Goal: Find specific page/section: Find specific page/section

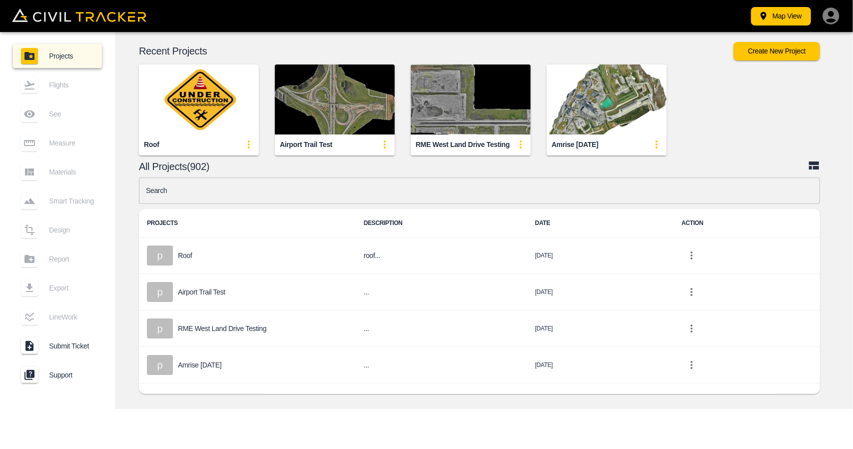
click at [364, 198] on input "text" at bounding box center [479, 190] width 681 height 26
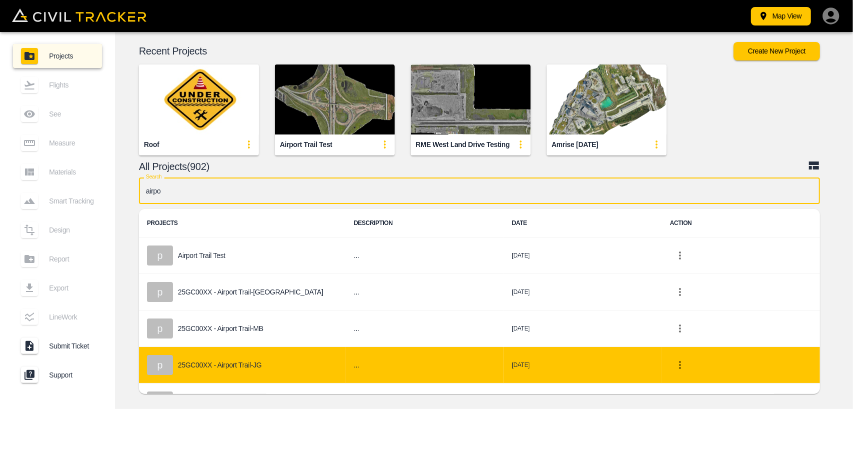
type input "airpo"
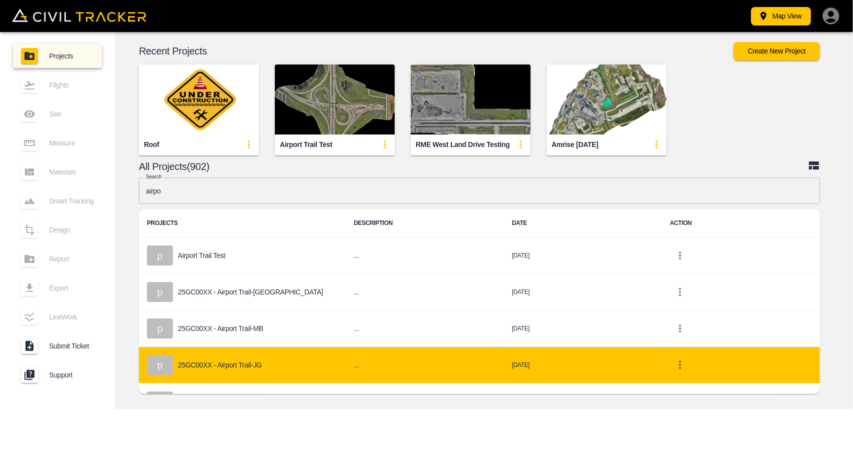
click at [244, 369] on div "p 25GC00XX - Airport Trail-JG" at bounding box center [242, 365] width 191 height 20
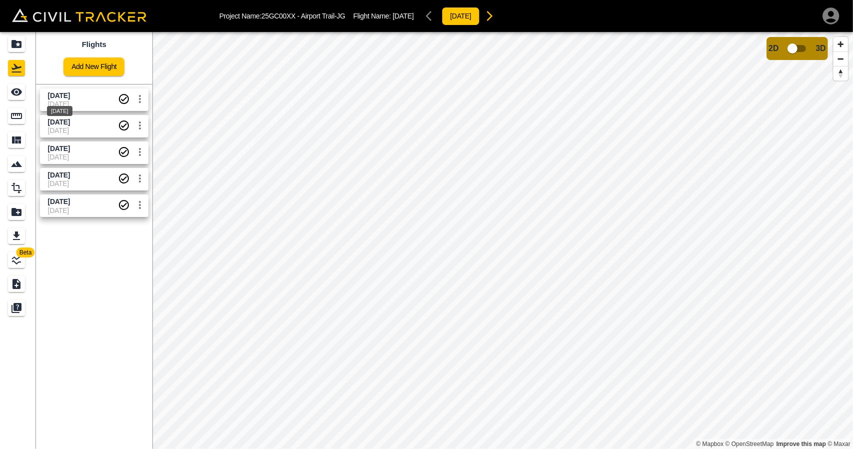
click at [70, 97] on span "[DATE]" at bounding box center [59, 95] width 22 height 8
click at [74, 131] on div "[DATE]" at bounding box center [59, 134] width 27 height 18
click at [32, 95] on link at bounding box center [18, 92] width 36 height 24
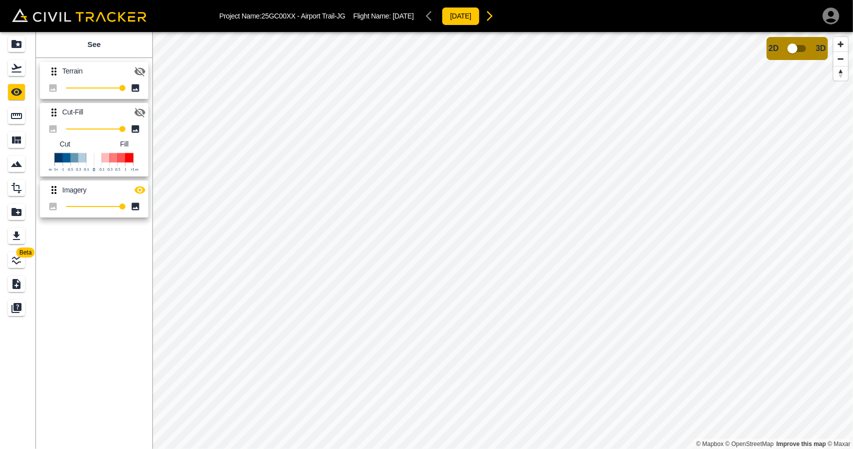
click at [139, 108] on icon "button" at bounding box center [139, 112] width 11 height 9
click at [139, 187] on icon "button" at bounding box center [139, 189] width 11 height 7
click at [18, 48] on icon "Projects" at bounding box center [16, 44] width 12 height 12
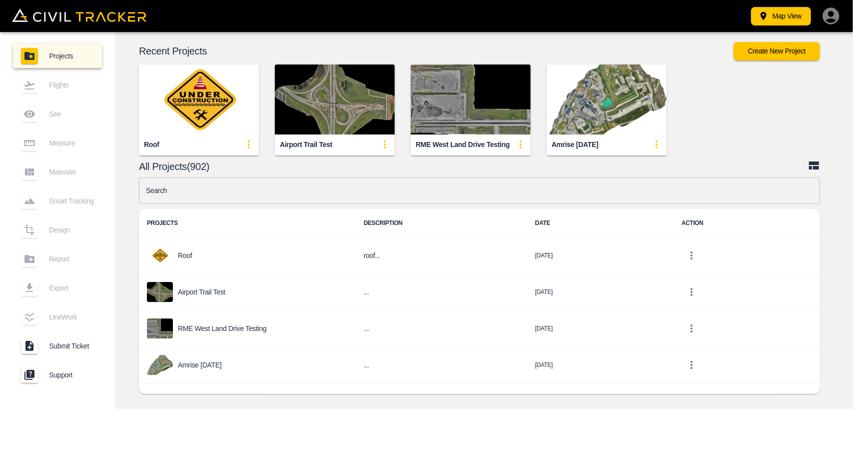
click at [224, 84] on img "button" at bounding box center [199, 99] width 120 height 70
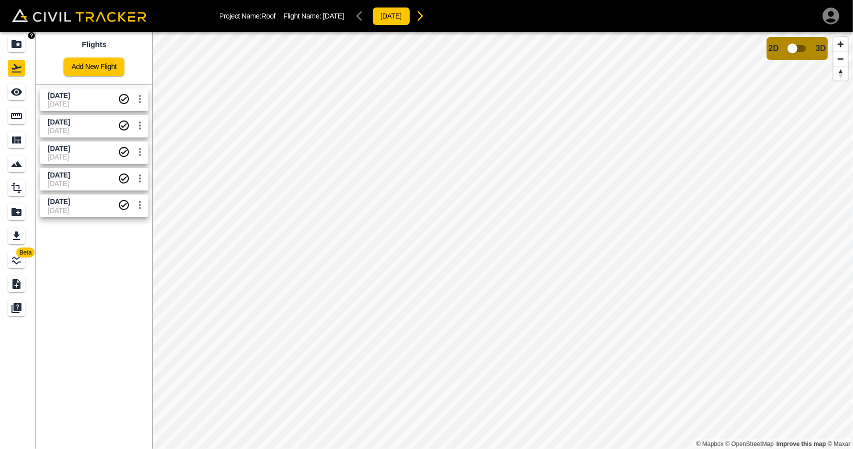
click at [28, 51] on link at bounding box center [18, 44] width 36 height 24
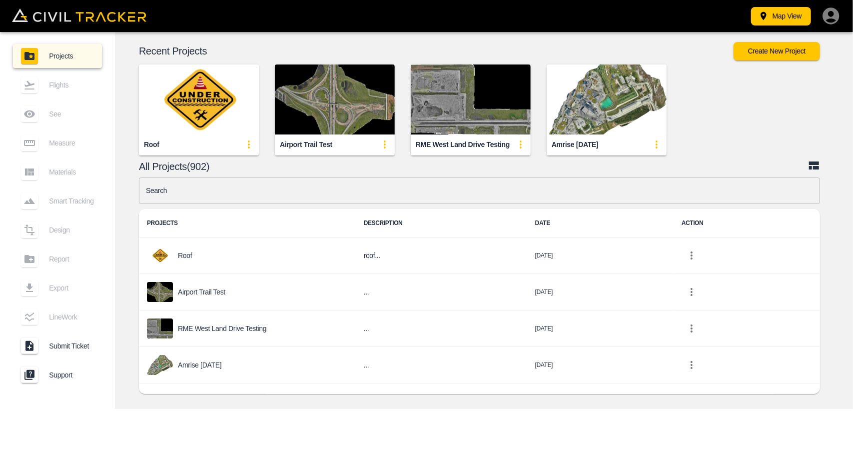
click at [370, 106] on img "button" at bounding box center [335, 99] width 120 height 70
